Goal: Transaction & Acquisition: Purchase product/service

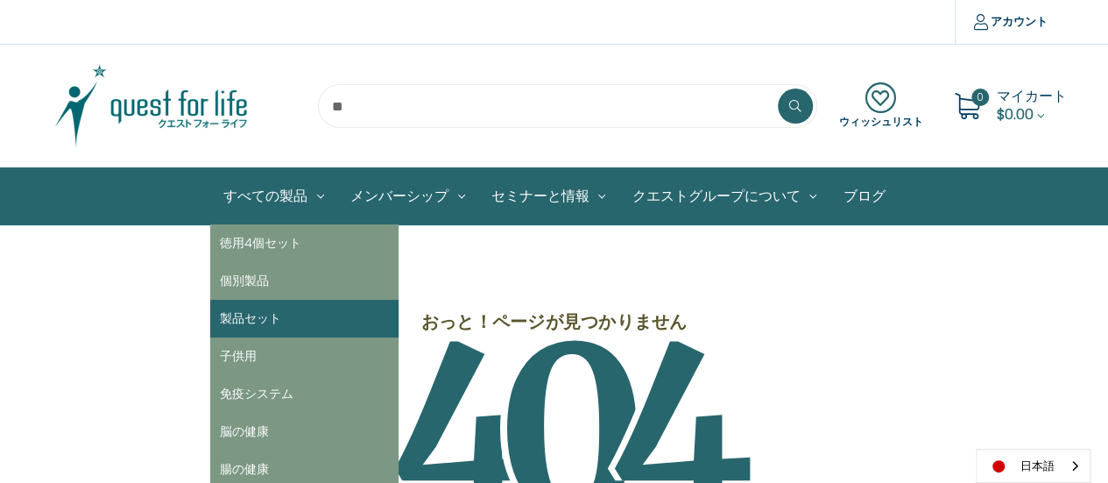
scroll to position [175, 0]
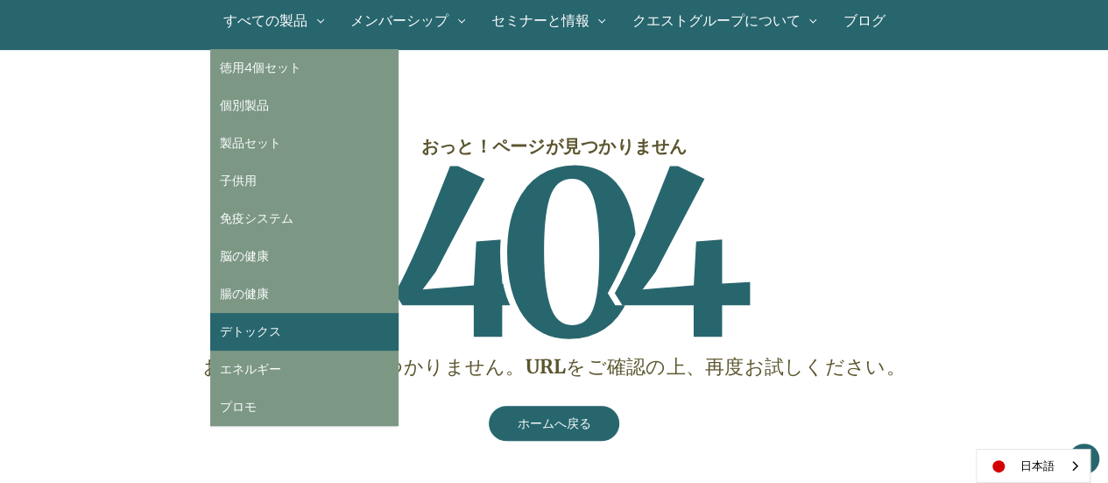
click at [261, 330] on link "デトックス" at bounding box center [304, 332] width 188 height 38
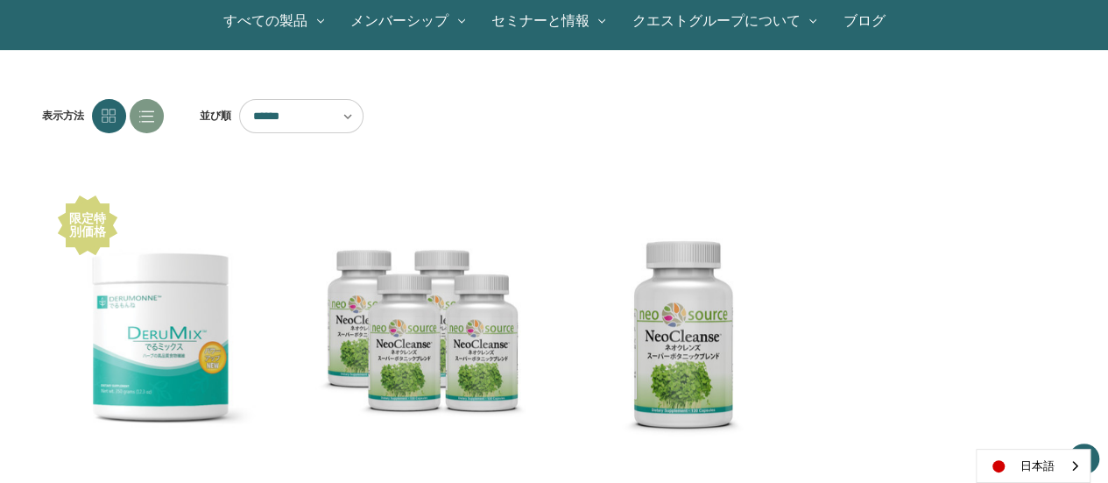
scroll to position [351, 0]
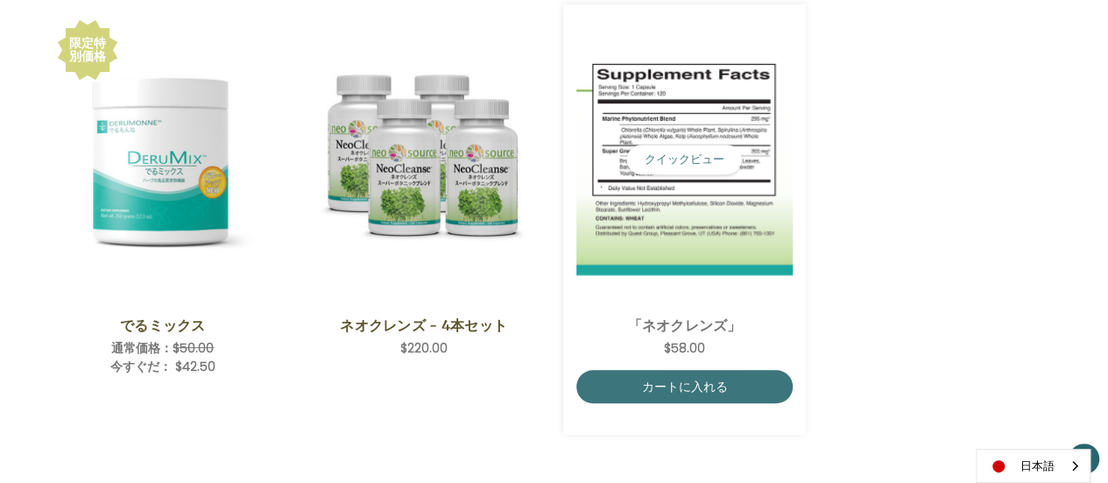
click at [650, 193] on img "NeoCleanse,$58.00\a" at bounding box center [685, 160] width 216 height 230
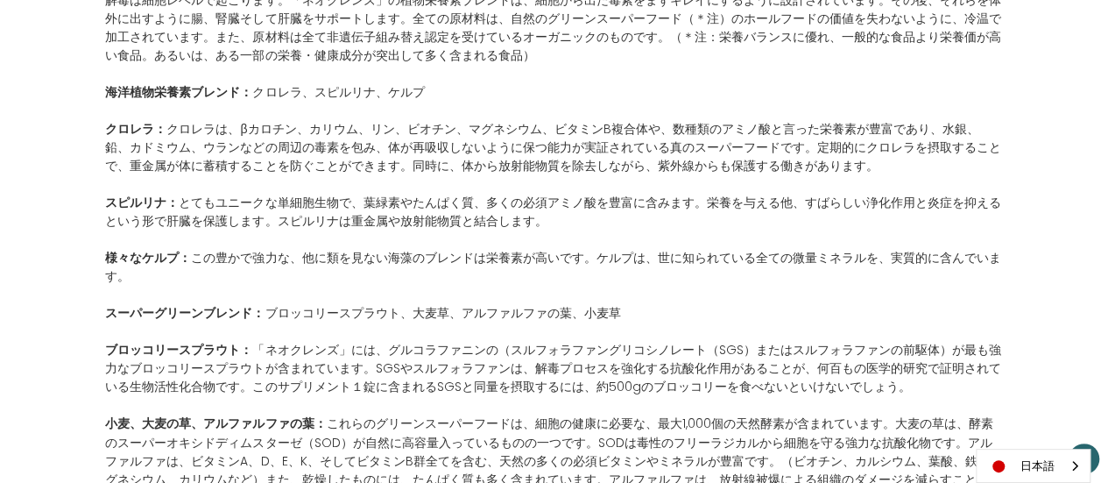
scroll to position [1314, 0]
